Goal: Task Accomplishment & Management: Manage account settings

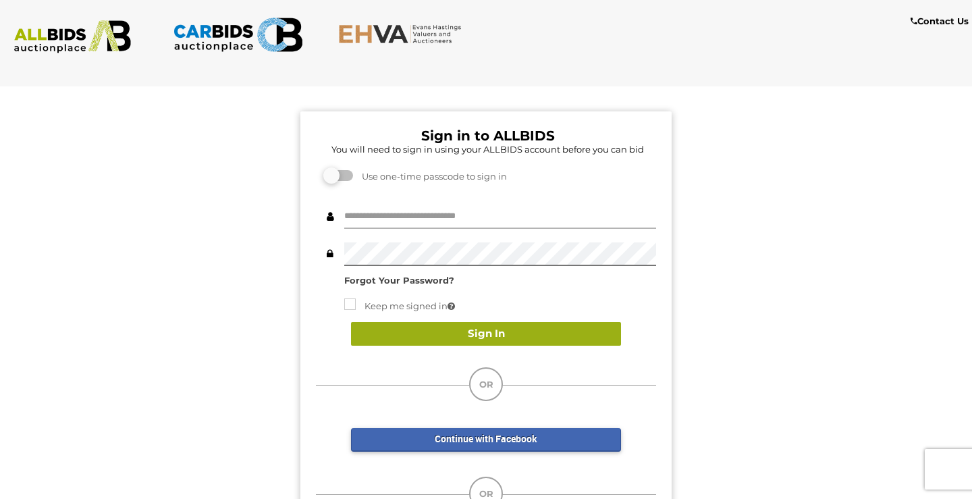
type input "********"
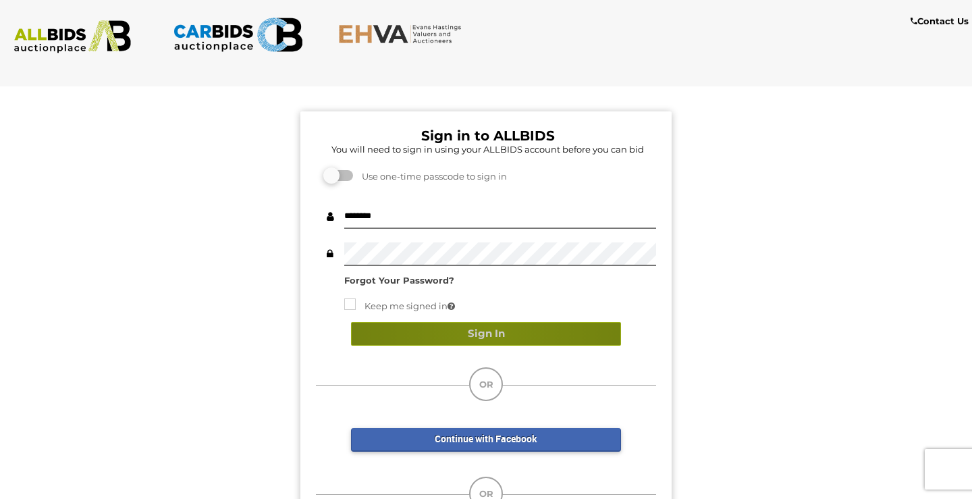
click at [489, 331] on button "Sign In" at bounding box center [486, 334] width 270 height 24
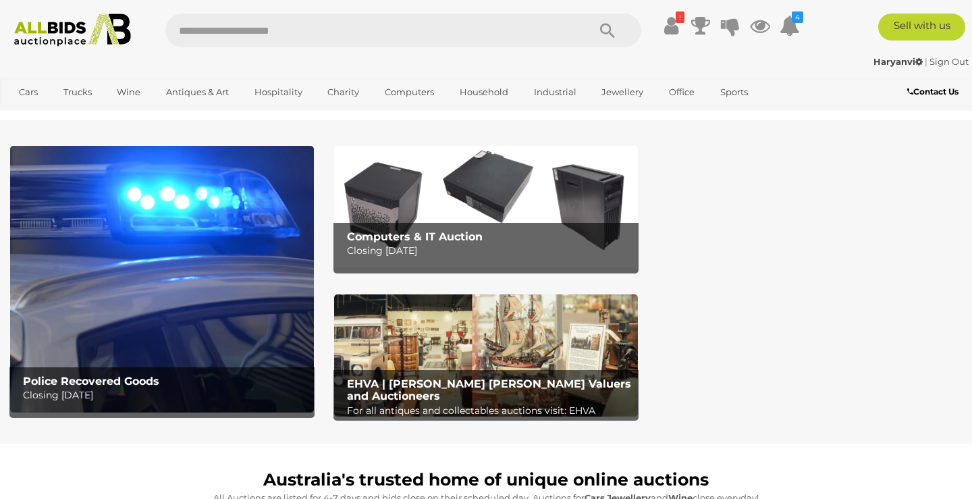
click at [813, 34] on div "! Outstanding Balance - Pay $1350.50 Now Track & Trace 4 I" at bounding box center [733, 28] width 165 height 30
click at [797, 34] on icon at bounding box center [790, 25] width 20 height 24
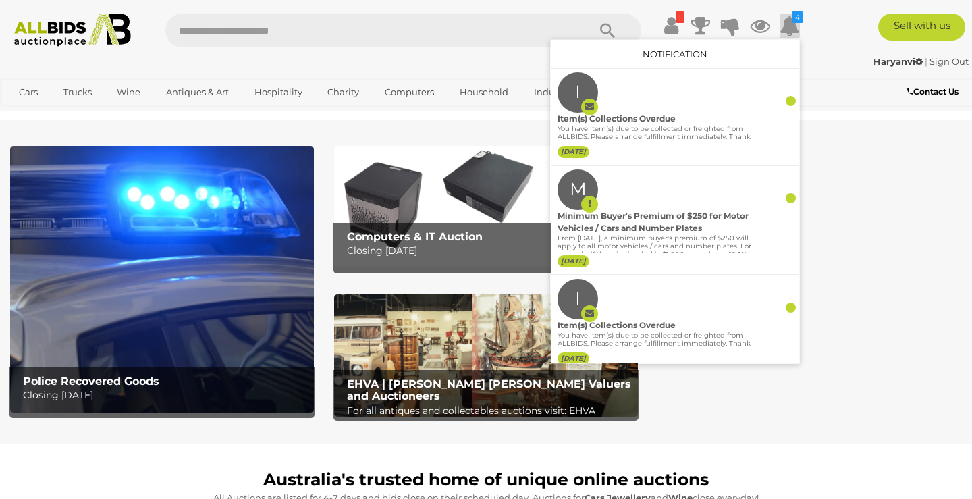
click at [832, 65] on div "Haryanvi | Sign Out" at bounding box center [485, 62] width 965 height 16
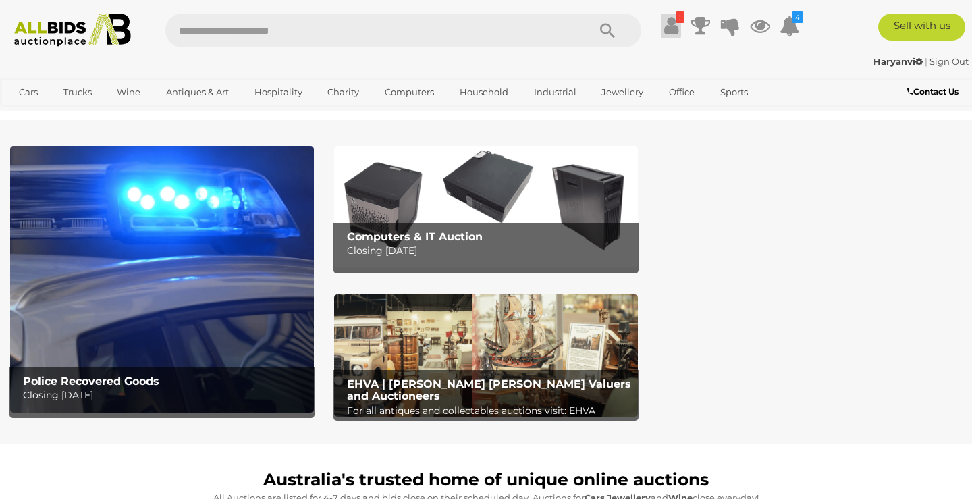
click at [678, 20] on icon "!" at bounding box center [680, 16] width 9 height 11
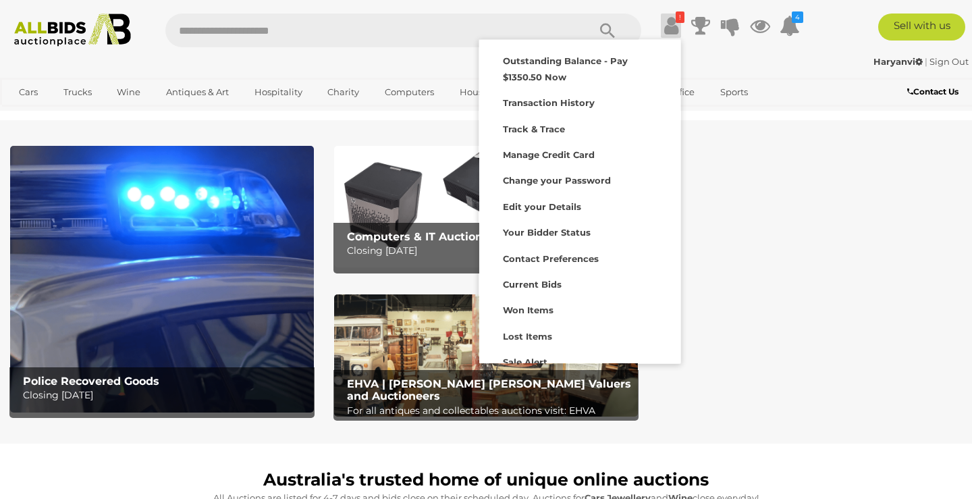
click at [707, 53] on div "Haryanvi | Sign Out [GEOGRAPHIC_DATA] | Sign Out" at bounding box center [486, 64] width 972 height 27
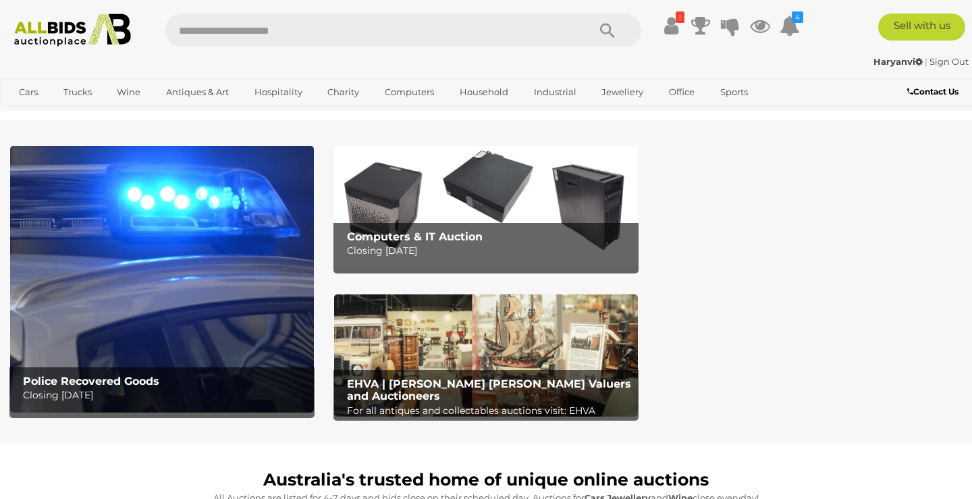
click at [680, 29] on ul "! Outstanding Balance - Pay $1350.50 Now Transaction History 4" at bounding box center [728, 25] width 155 height 24
click at [671, 27] on icon at bounding box center [671, 25] width 14 height 24
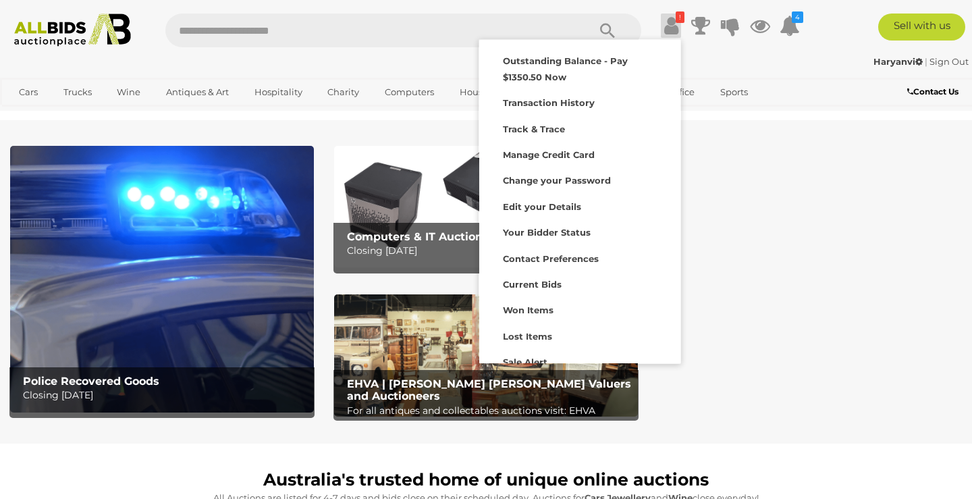
click at [769, 62] on div "Haryanvi | Sign Out" at bounding box center [485, 62] width 965 height 16
